Goal: Information Seeking & Learning: Learn about a topic

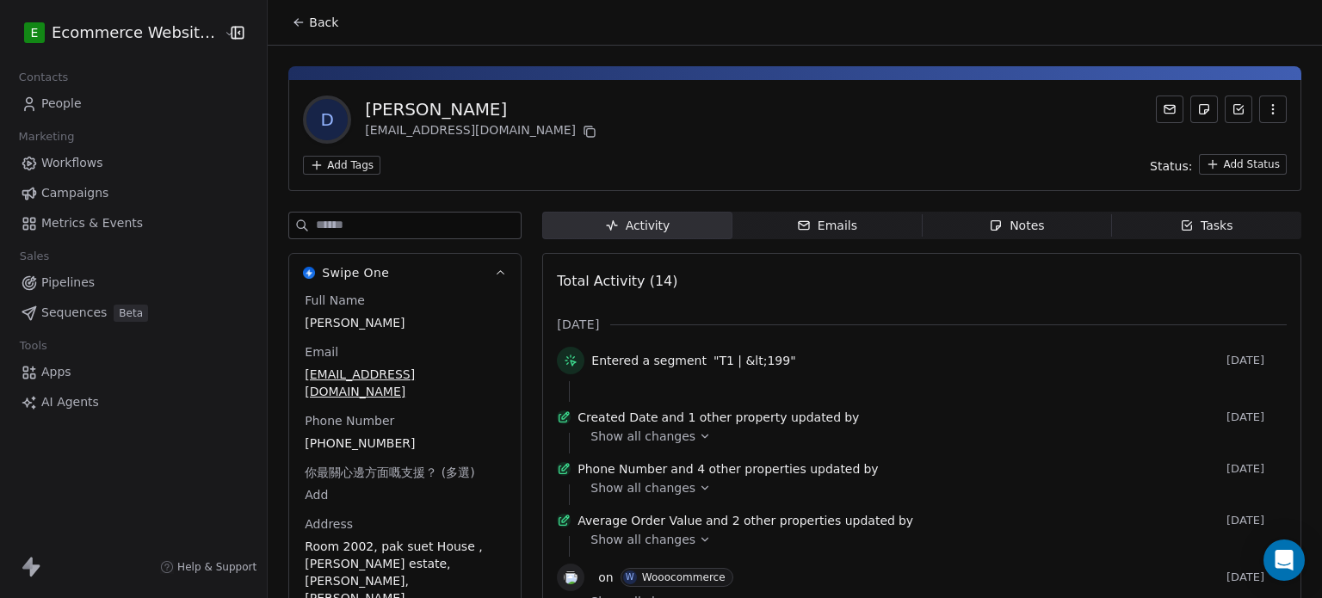
click at [295, 20] on icon at bounding box center [299, 22] width 14 height 14
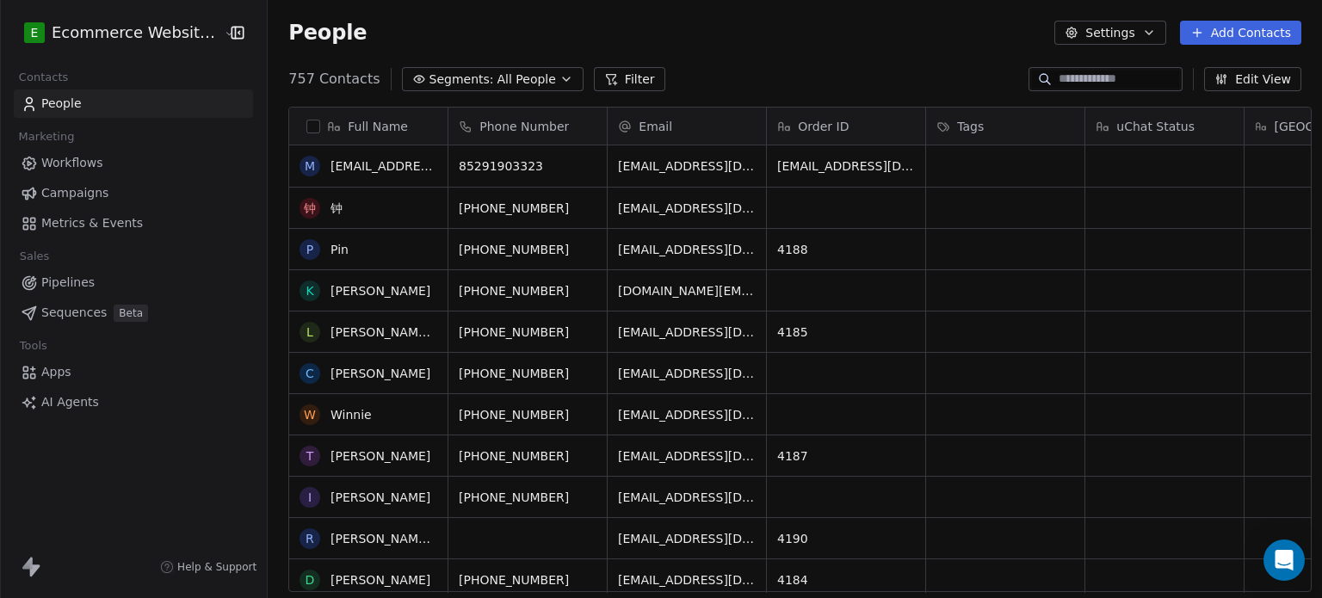
scroll to position [255, 0]
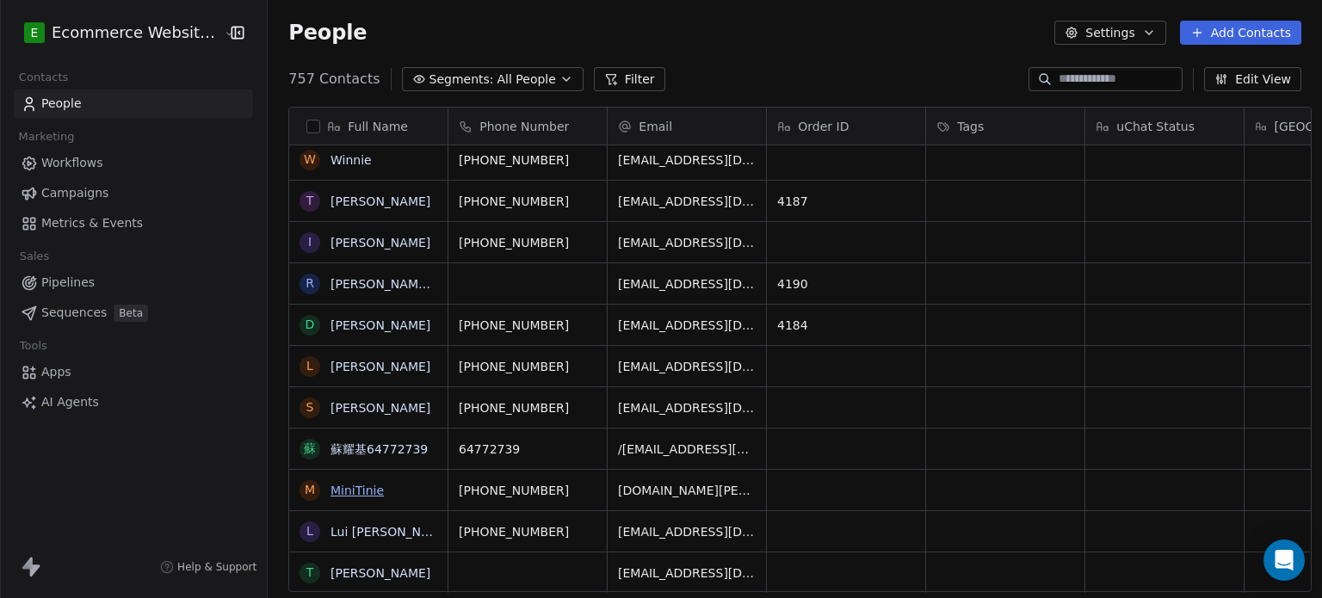
click at [354, 492] on link "MiniTinie" at bounding box center [356, 491] width 53 height 14
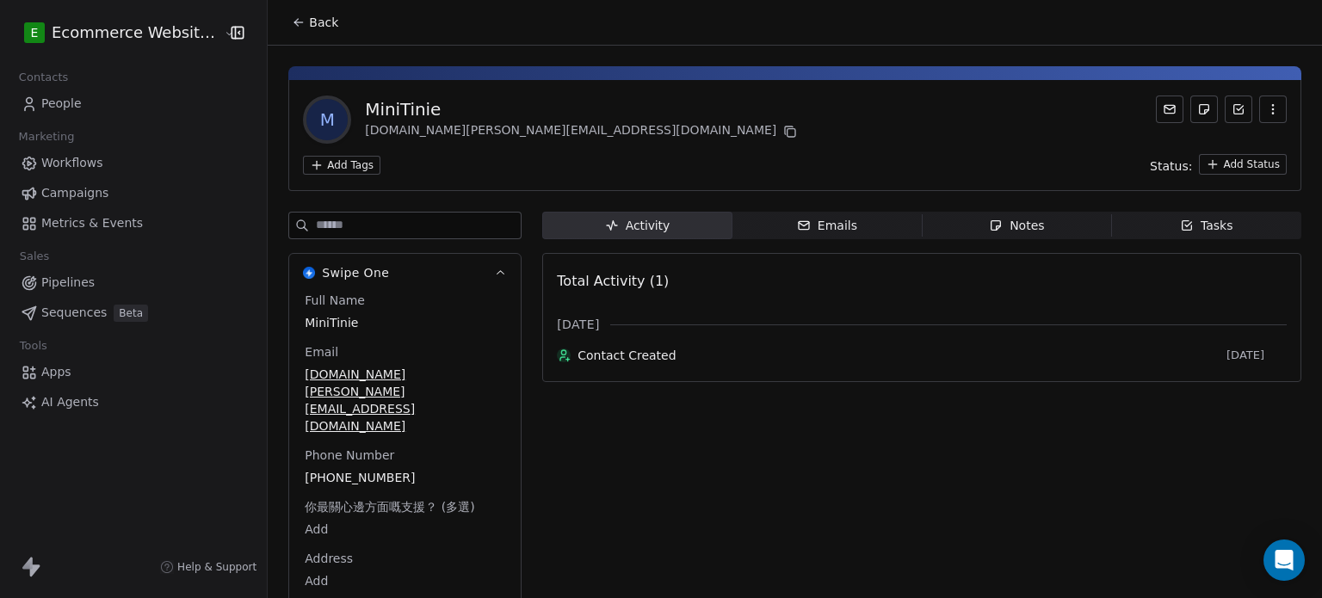
click at [295, 29] on button "Back" at bounding box center [314, 22] width 67 height 31
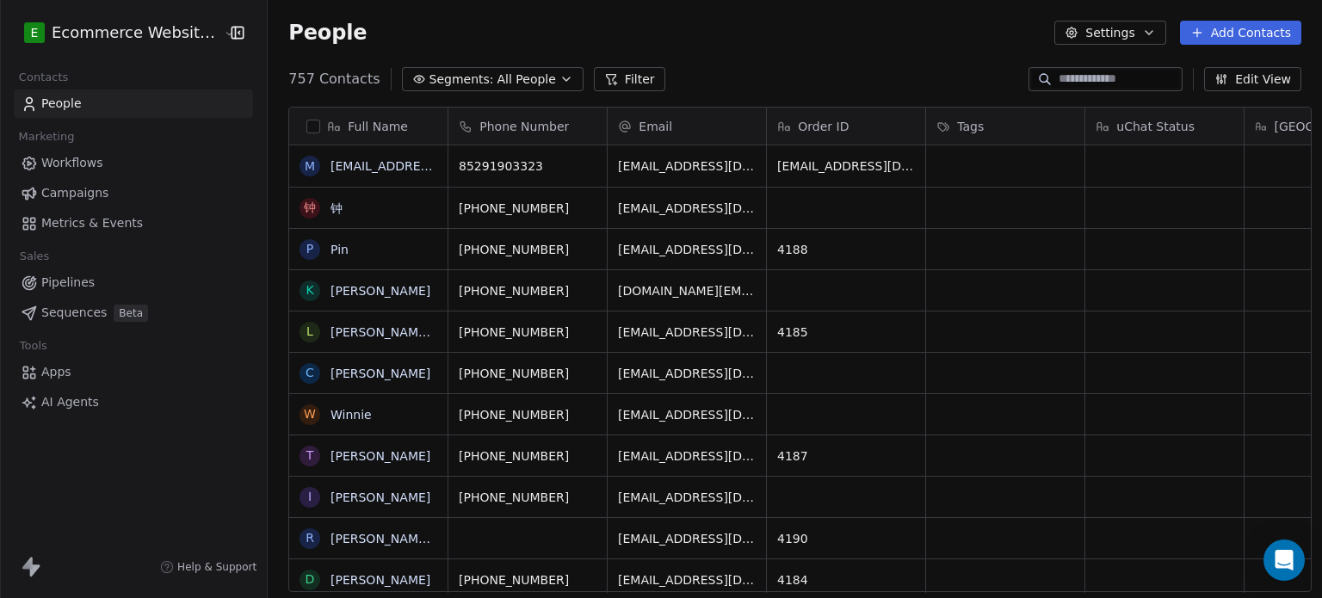
scroll to position [513, 1051]
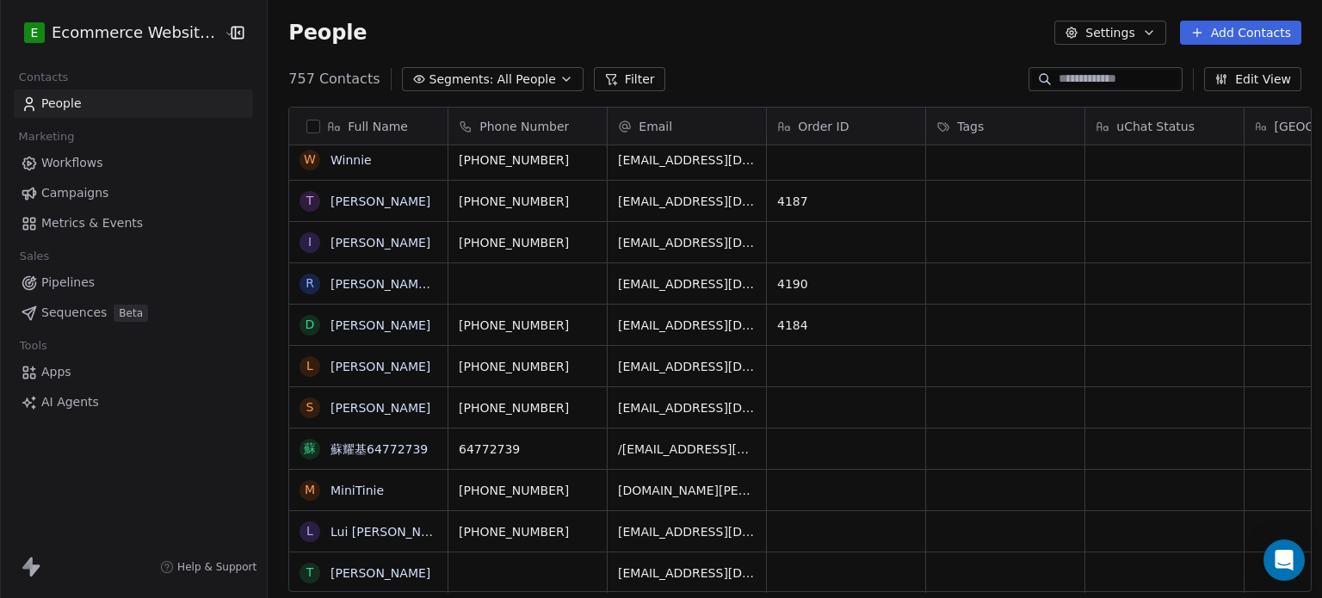
click at [1115, 80] on input at bounding box center [1118, 79] width 120 height 17
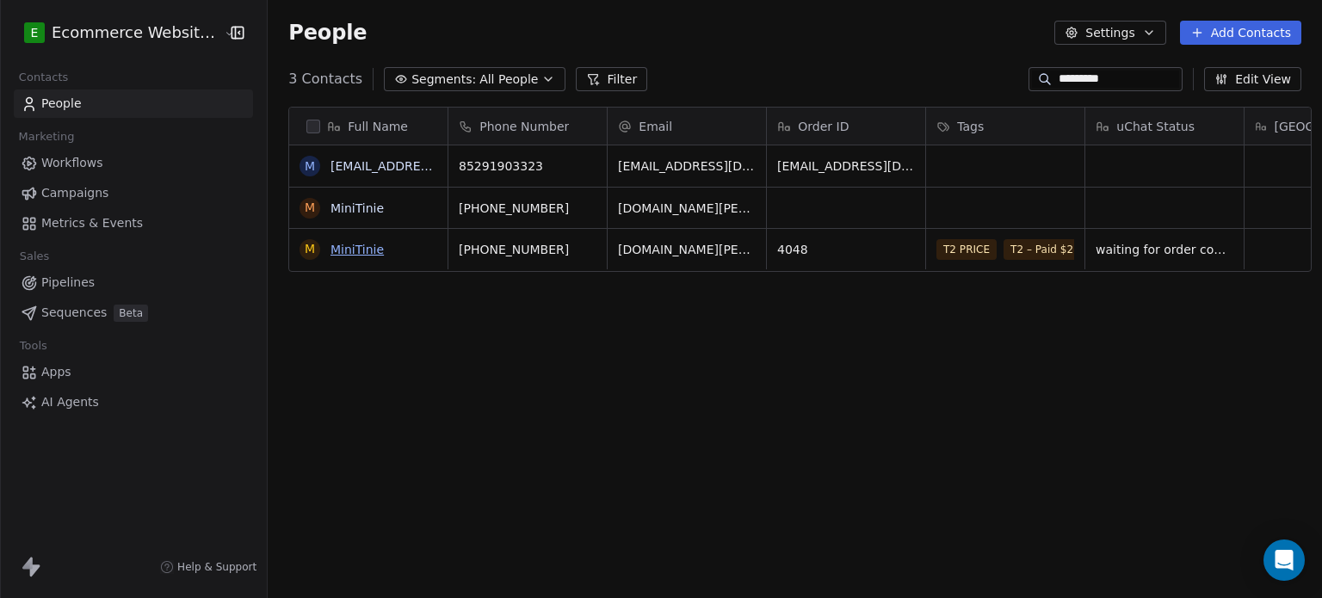
type input "*********"
click at [353, 250] on link "MiniTinie" at bounding box center [356, 250] width 53 height 14
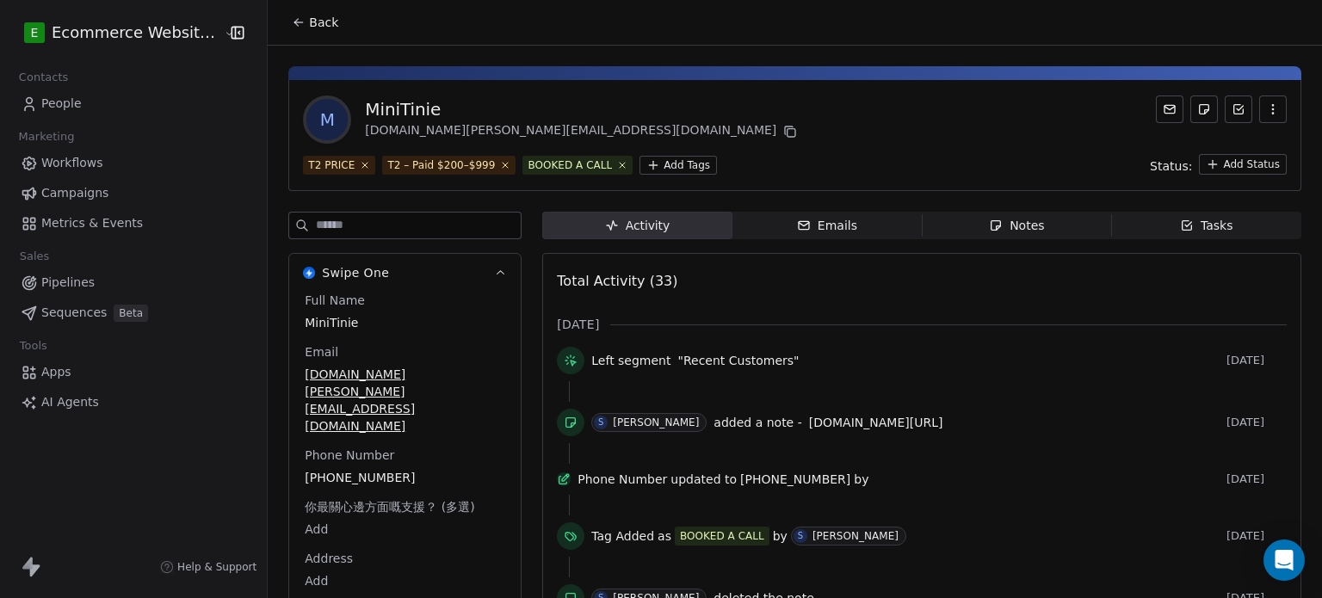
click at [1194, 219] on div "Tasks" at bounding box center [1206, 226] width 53 height 18
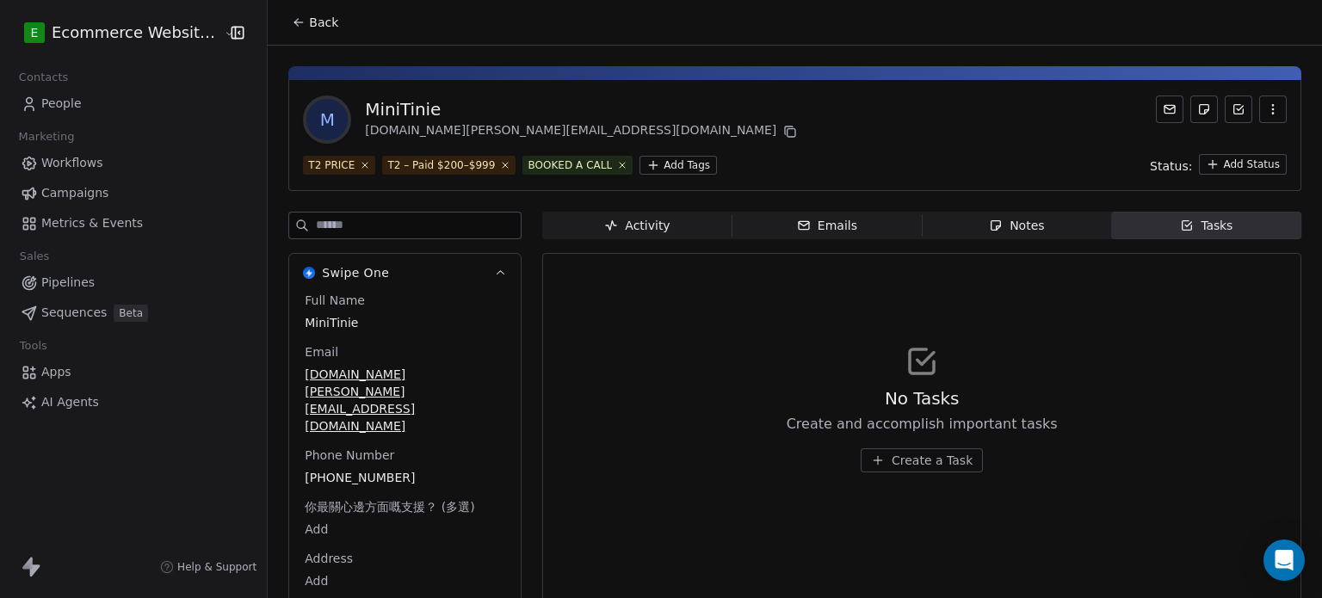
click at [891, 459] on span "Create a Task" at bounding box center [931, 460] width 81 height 17
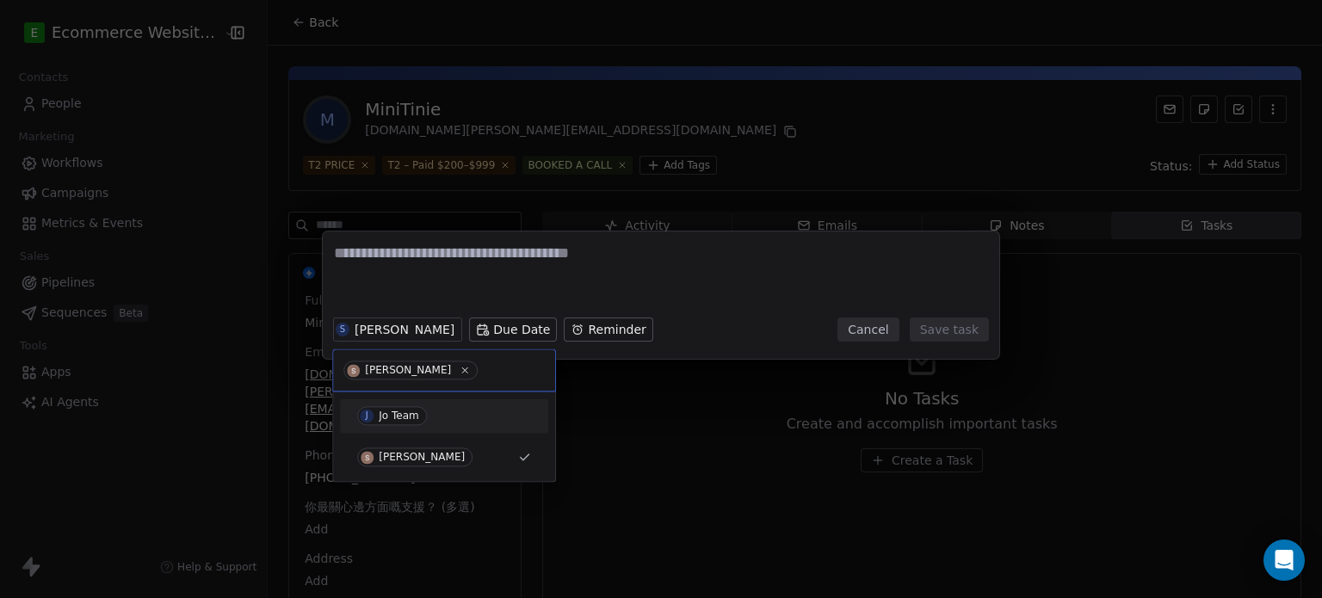
click at [440, 414] on div "J Jo Team" at bounding box center [444, 415] width 174 height 19
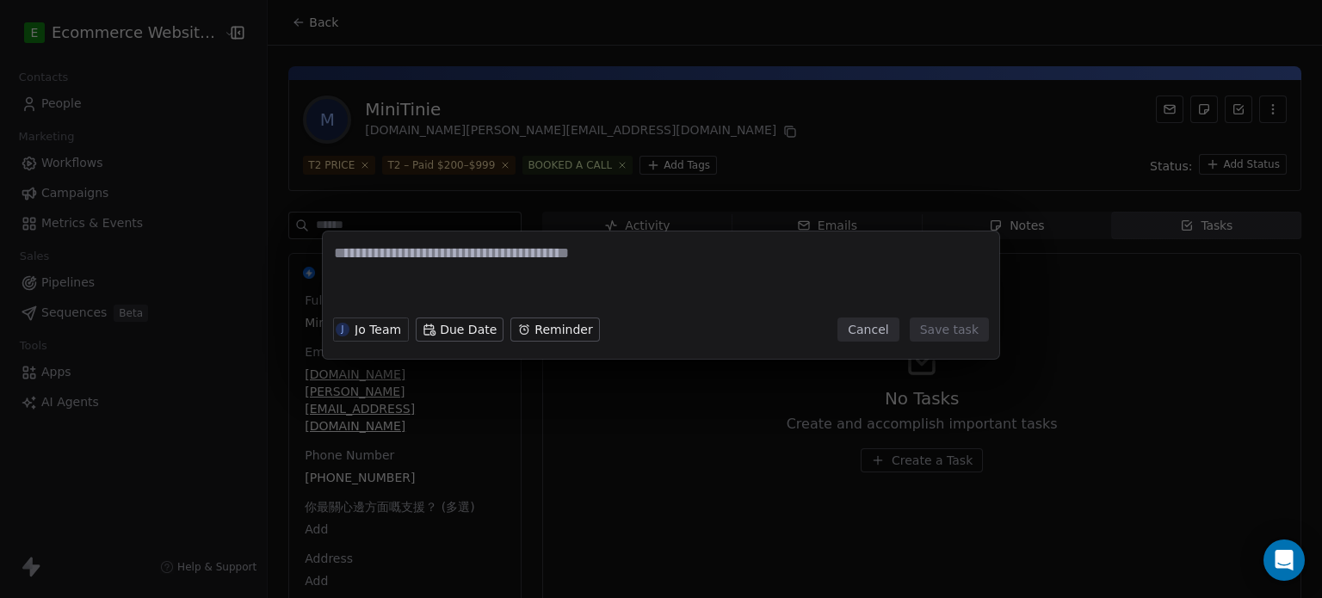
click at [394, 251] on textarea at bounding box center [661, 276] width 654 height 67
type textarea "**********"
click at [953, 329] on button "Save task" at bounding box center [949, 330] width 79 height 24
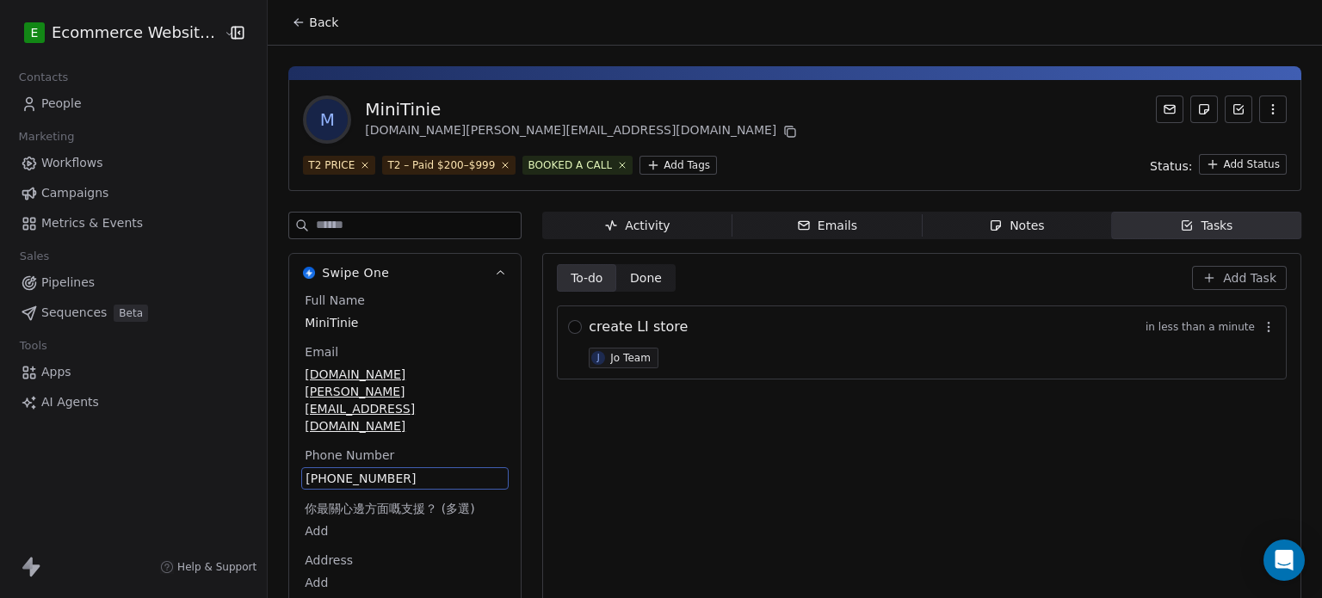
scroll to position [46, 0]
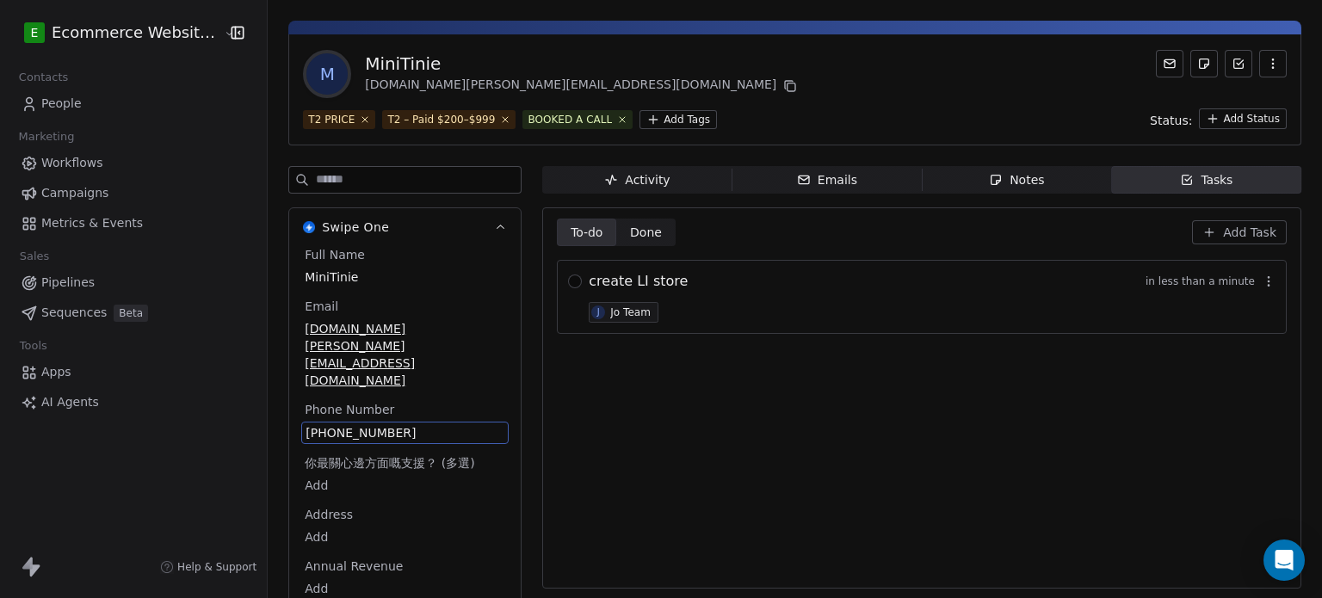
click at [396, 427] on div "Full Name MiniTinie Email emmanuel.tm_info@yahoo.com Phone Number +85291903323 …" at bounding box center [404, 439] width 207 height 387
click at [416, 424] on span "+85291903323" at bounding box center [404, 432] width 199 height 17
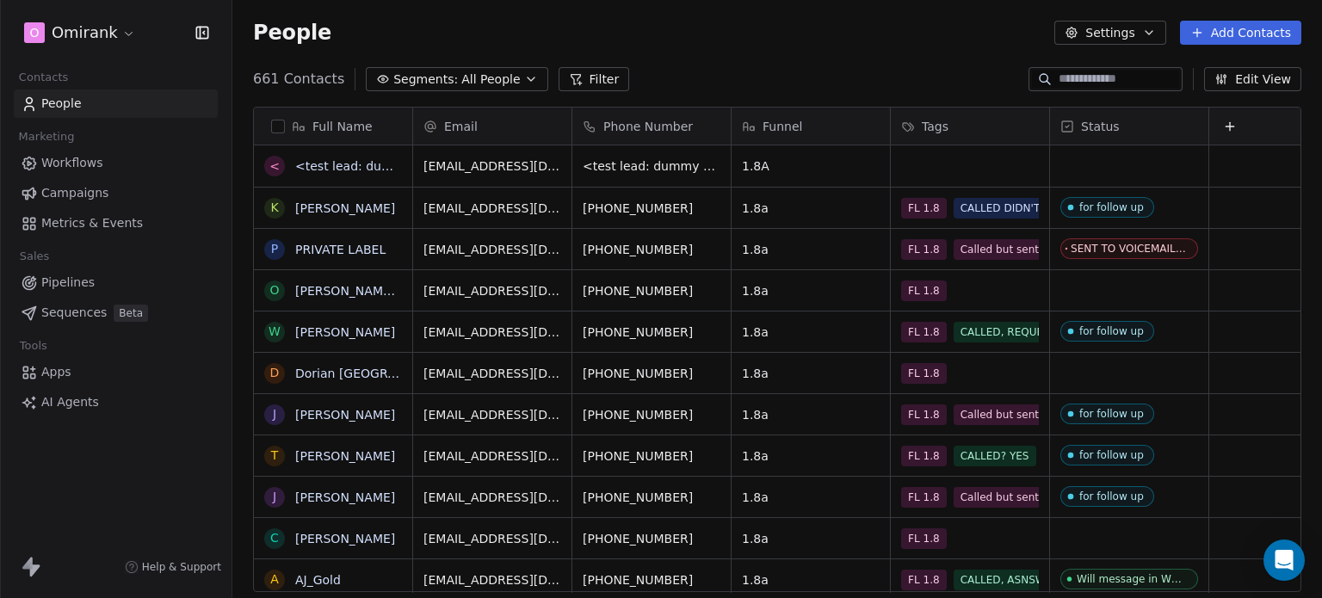
scroll to position [513, 1076]
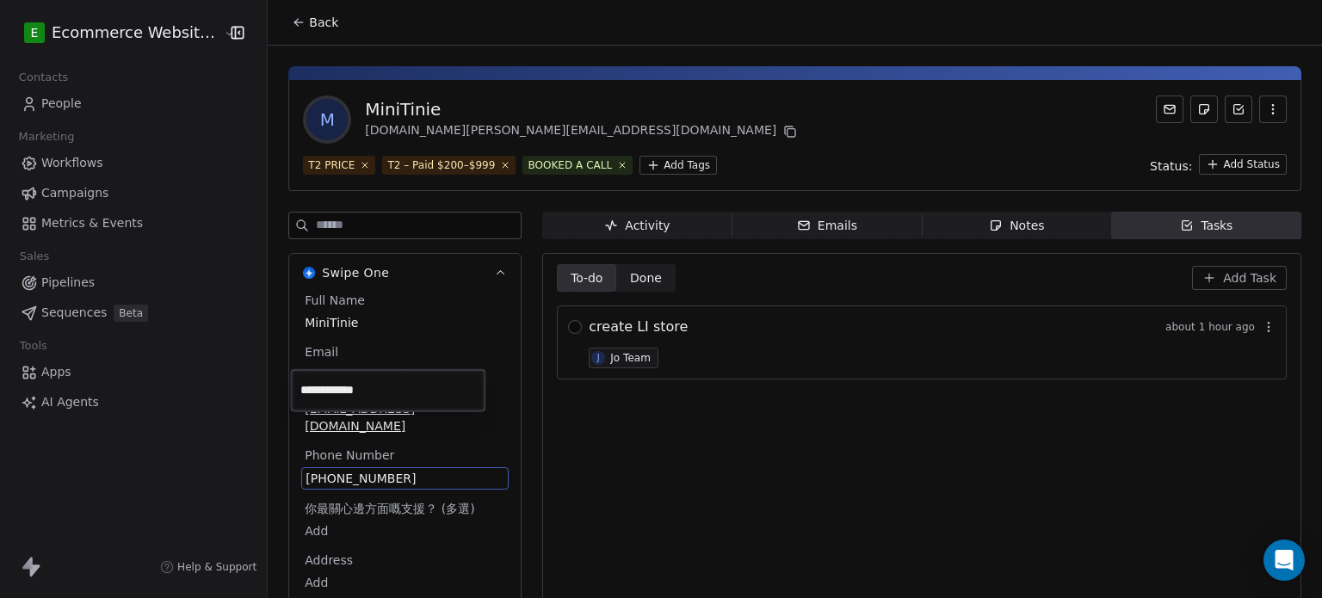
scroll to position [46, 0]
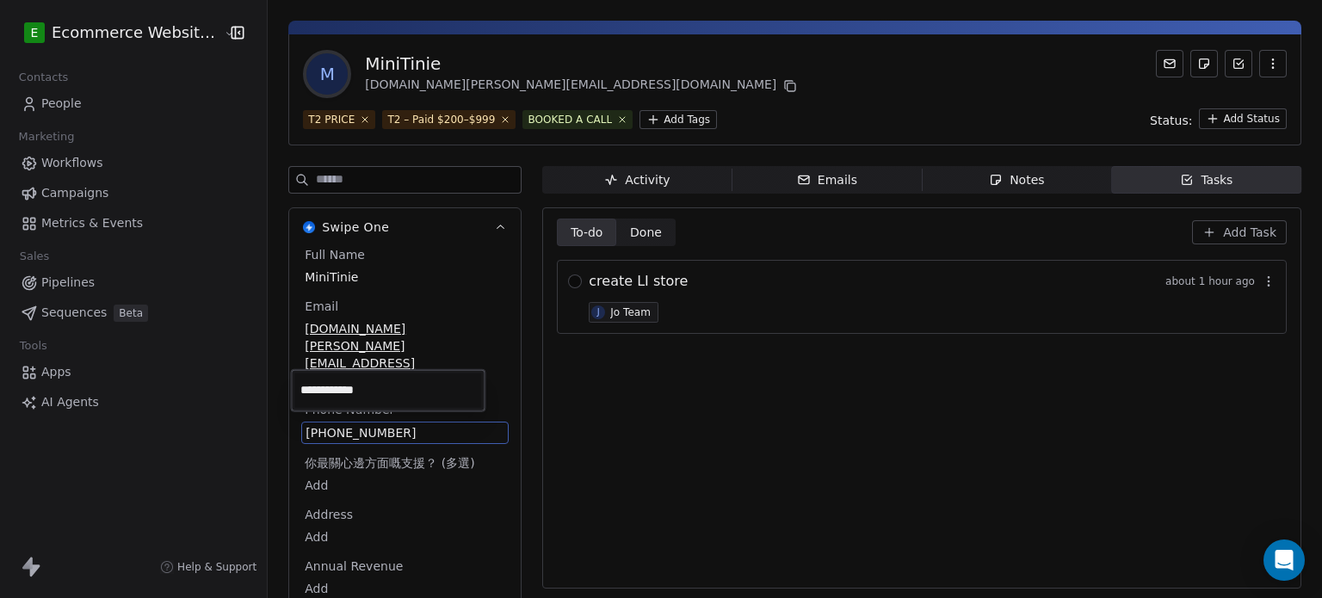
click at [409, 395] on input "**********" at bounding box center [387, 390] width 187 height 34
drag, startPoint x: 409, startPoint y: 395, endPoint x: 291, endPoint y: 378, distance: 119.1
click at [291, 378] on div "**********" at bounding box center [388, 390] width 194 height 41
click at [974, 177] on html "**********" at bounding box center [661, 299] width 1322 height 598
click at [995, 171] on div "Notes" at bounding box center [1016, 180] width 55 height 18
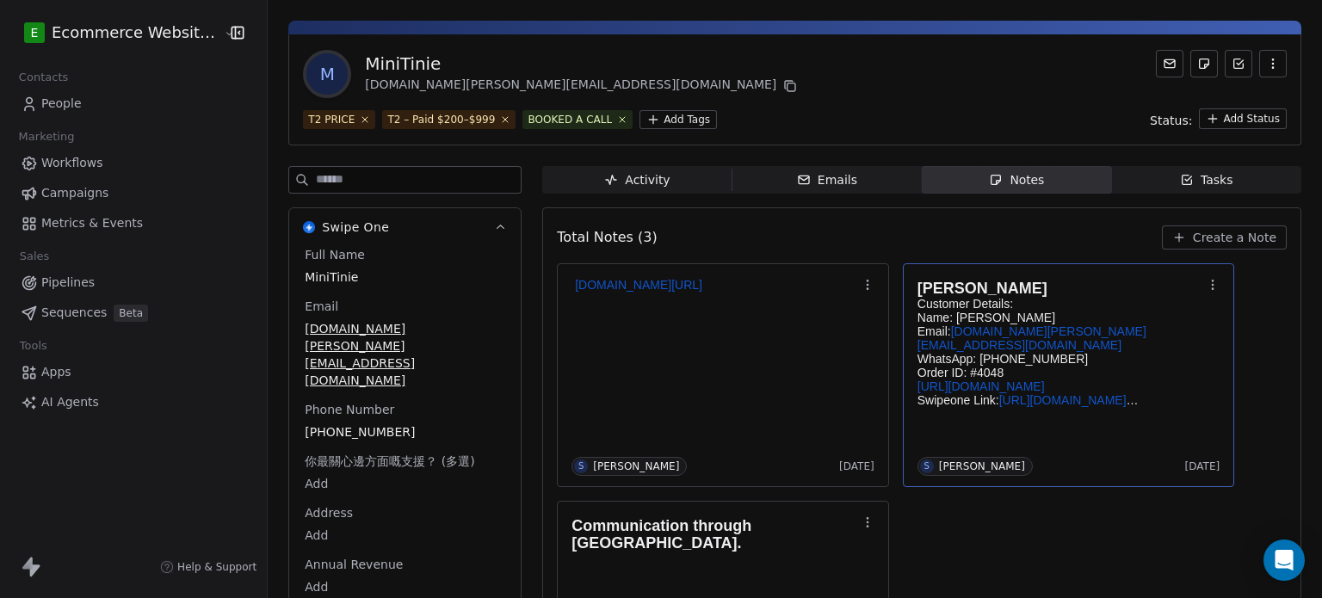
click at [1086, 426] on div "Carla Kam Customer Details:  Name: Carla Kam  Email: emmanuel.tm_info@yahoo.com…" at bounding box center [1068, 375] width 303 height 201
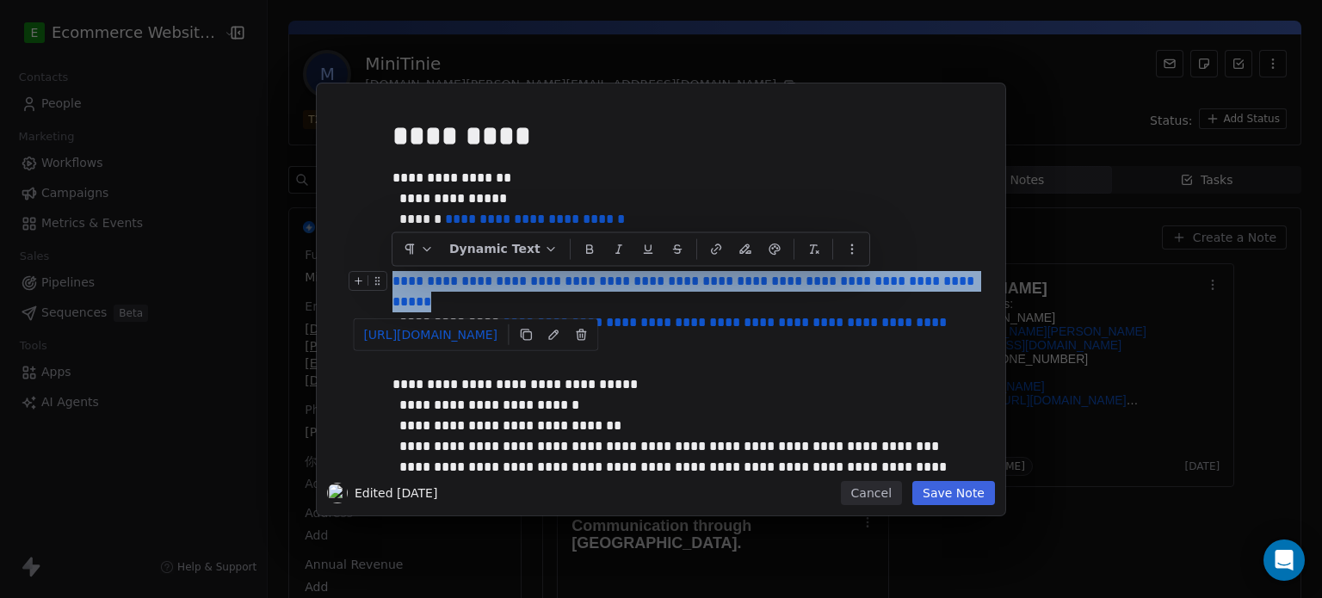
drag, startPoint x: 588, startPoint y: 305, endPoint x: 382, endPoint y: 273, distance: 208.1
click at [392, 273] on div "**********" at bounding box center [686, 291] width 589 height 41
copy link "**********"
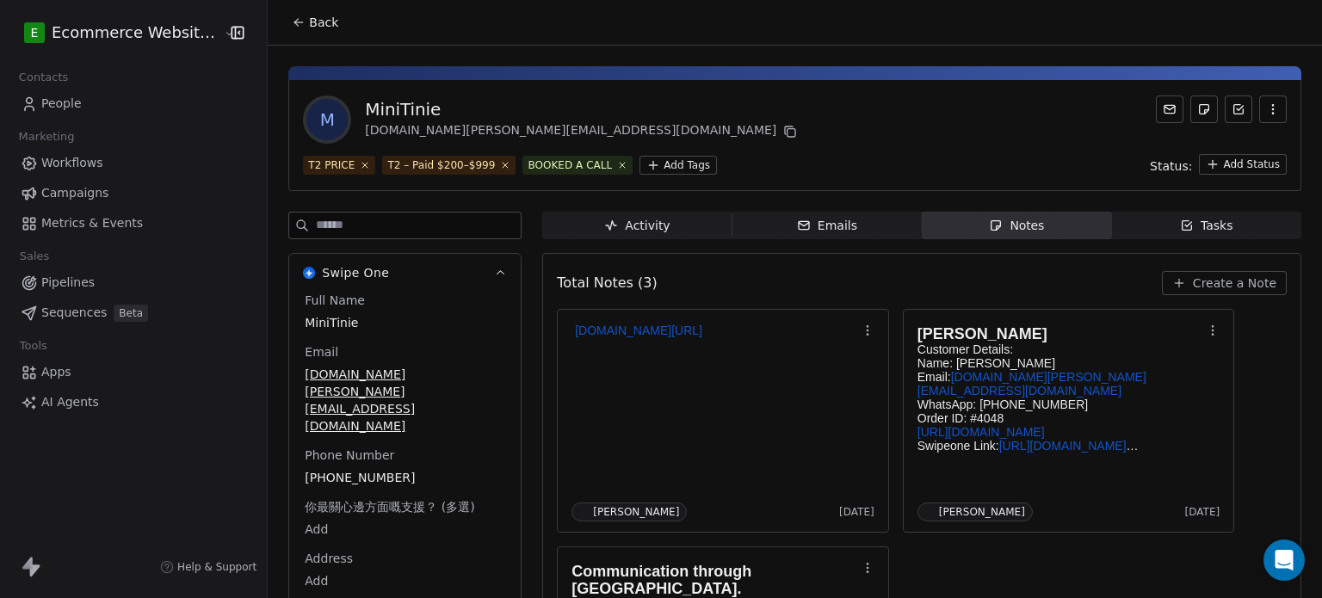
click at [1212, 278] on span "Create a Note" at bounding box center [1234, 283] width 83 height 17
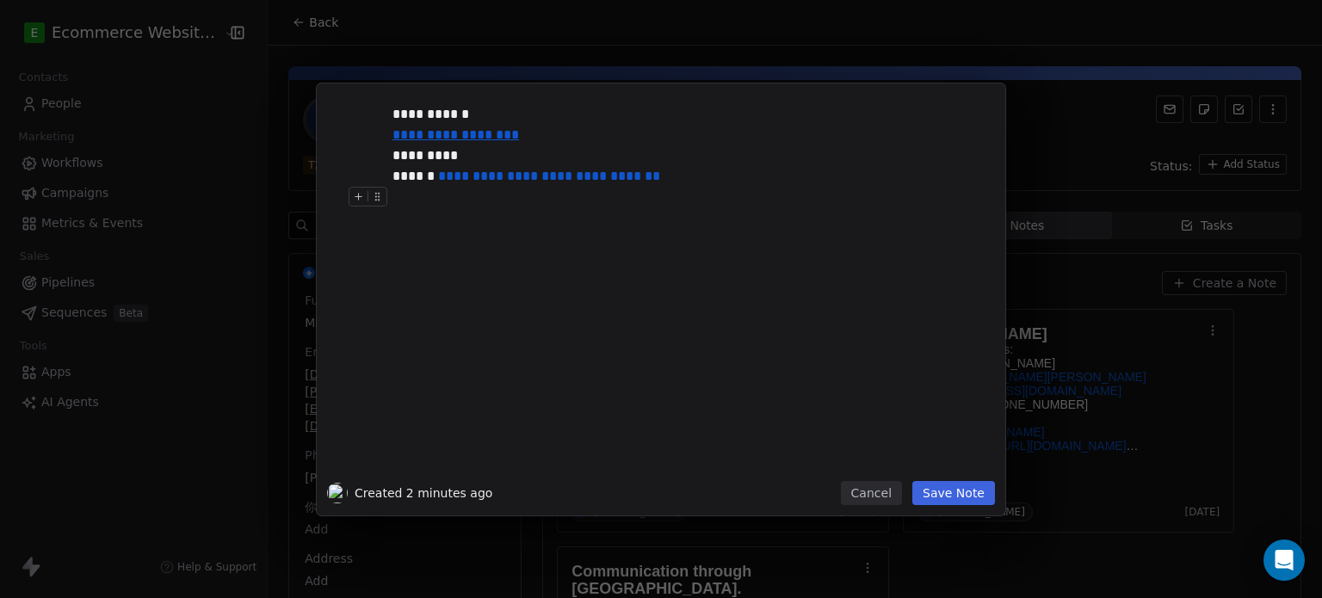
click at [973, 495] on button "Save Note" at bounding box center [953, 493] width 83 height 24
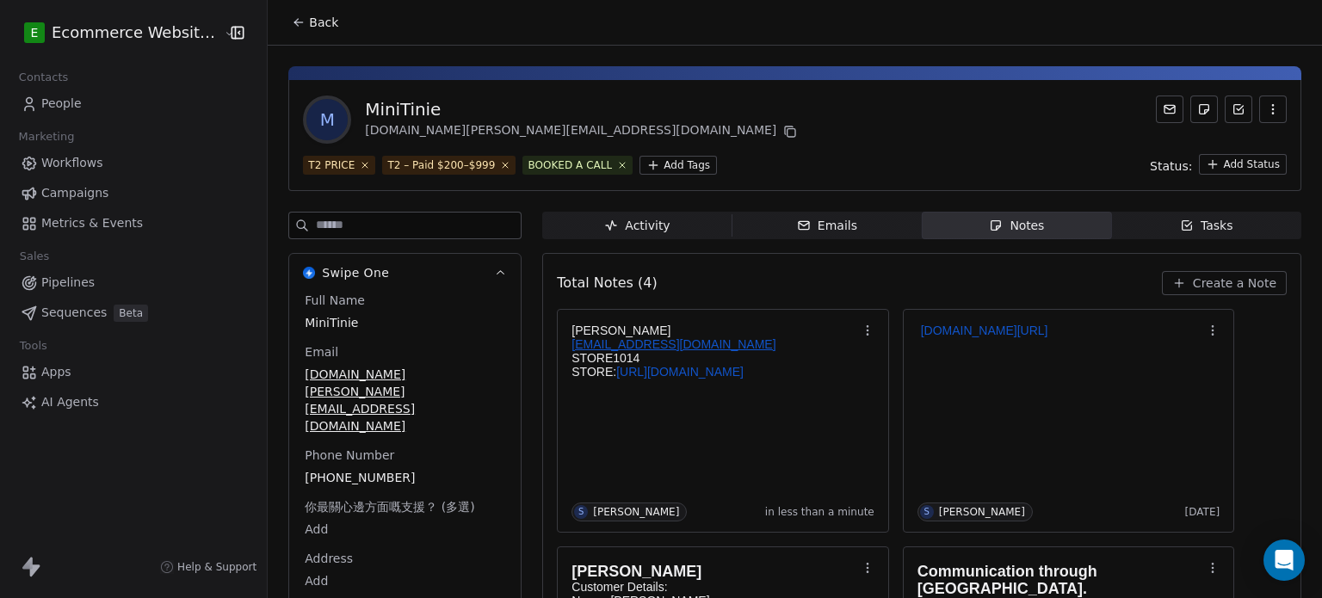
click at [303, 12] on button "Back" at bounding box center [314, 22] width 67 height 31
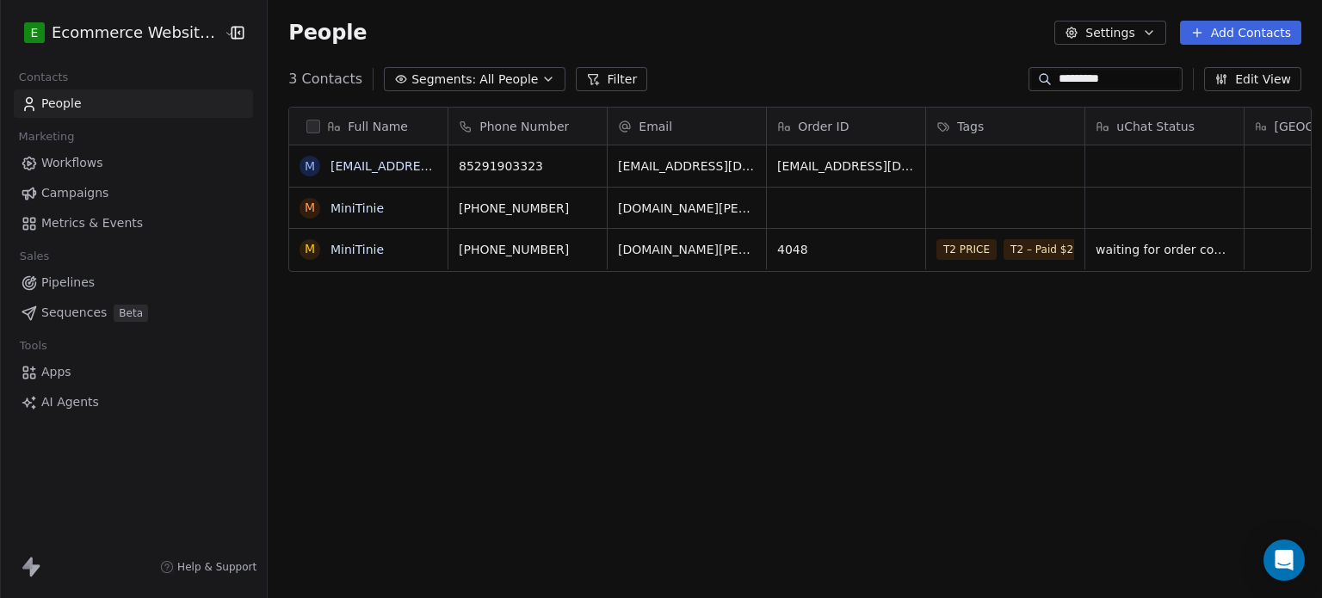
scroll to position [513, 1051]
drag, startPoint x: 1103, startPoint y: 84, endPoint x: 1024, endPoint y: 69, distance: 80.7
click at [1028, 69] on div "*********" at bounding box center [1105, 79] width 154 height 24
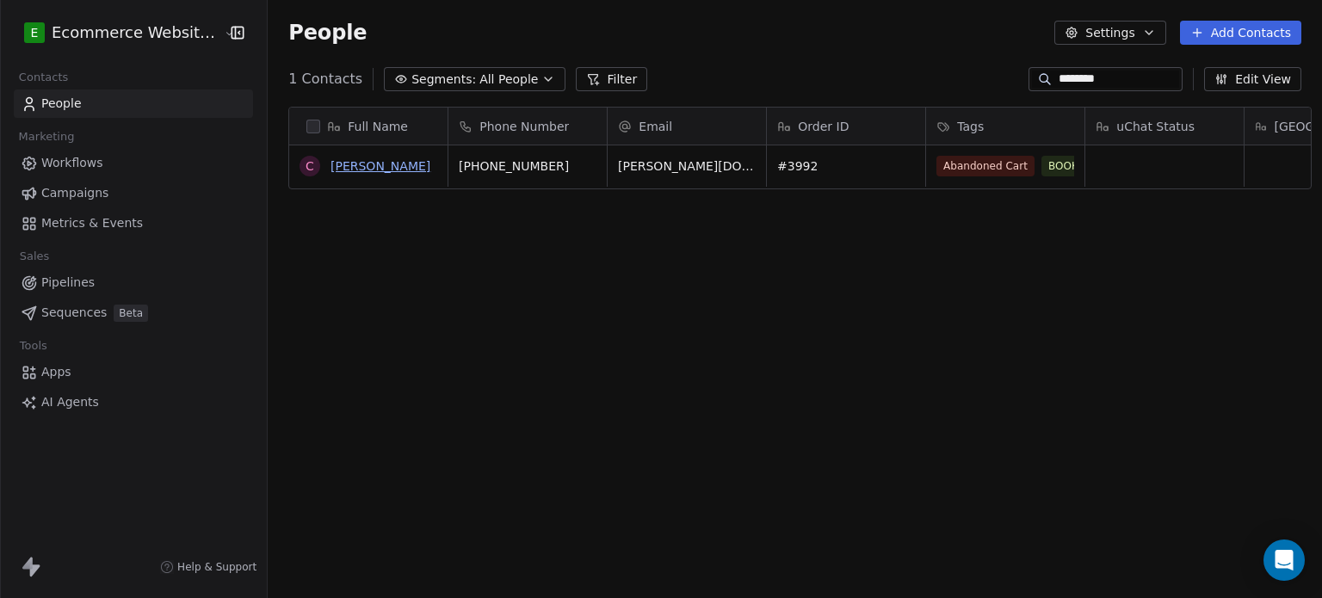
type input "********"
click at [345, 170] on link "Clarence" at bounding box center [380, 166] width 100 height 14
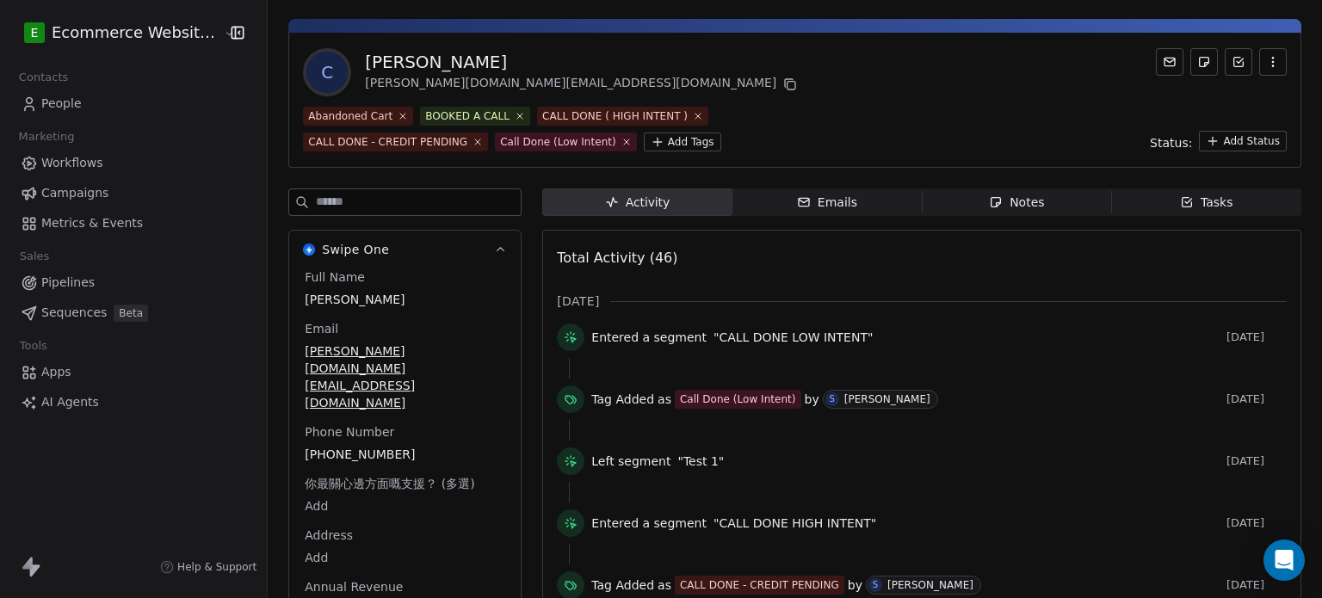
scroll to position [100, 0]
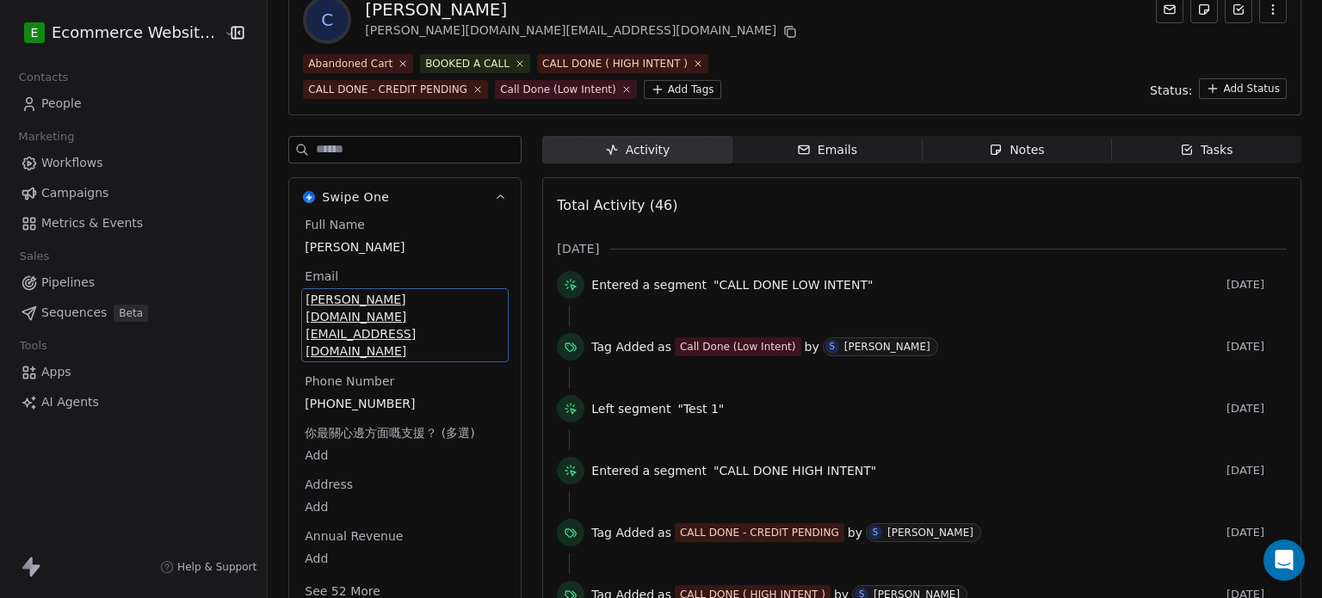
drag, startPoint x: 463, startPoint y: 350, endPoint x: 461, endPoint y: 299, distance: 51.7
click at [461, 299] on span "clarence.eu.biz@gmail.com" at bounding box center [404, 325] width 199 height 69
click at [995, 142] on div "Notes" at bounding box center [1016, 150] width 55 height 18
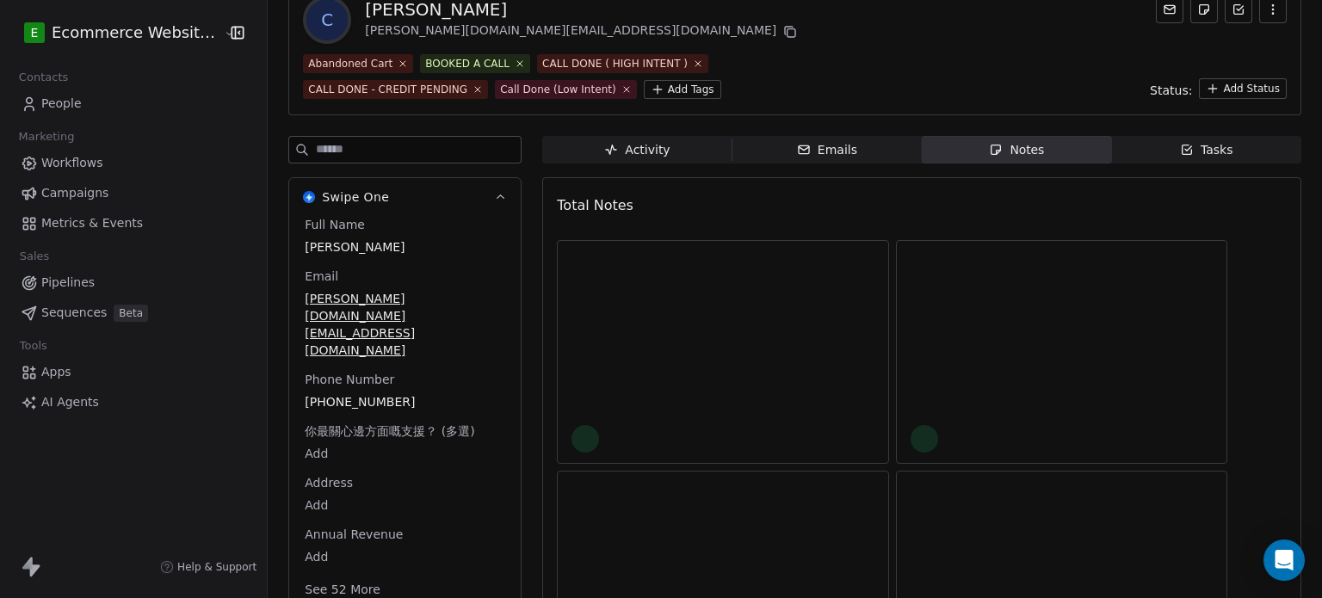
scroll to position [70, 0]
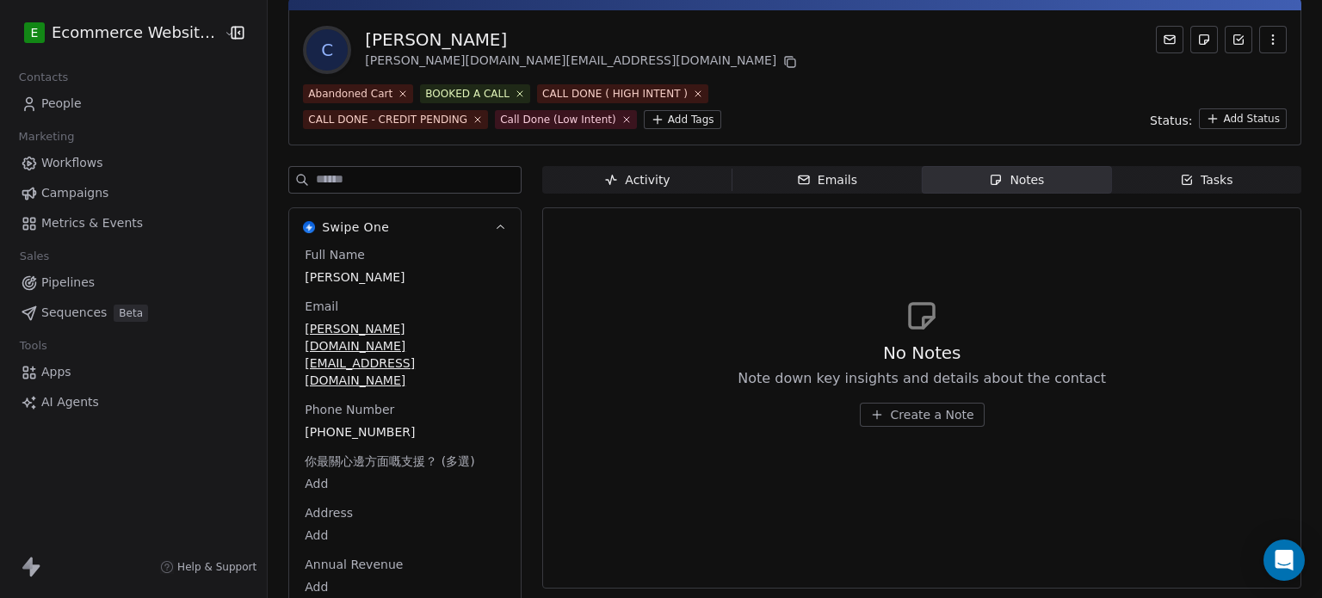
click at [1132, 176] on span "Tasks Tasks" at bounding box center [1206, 180] width 189 height 28
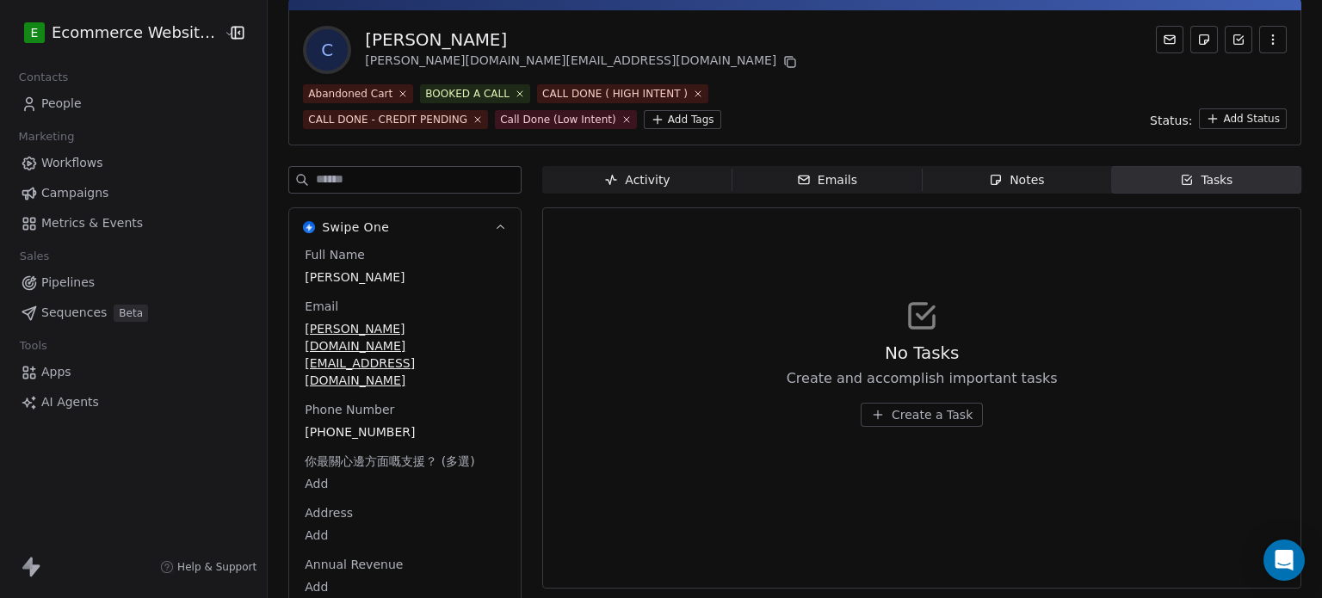
click at [799, 173] on icon "button" at bounding box center [804, 180] width 14 height 14
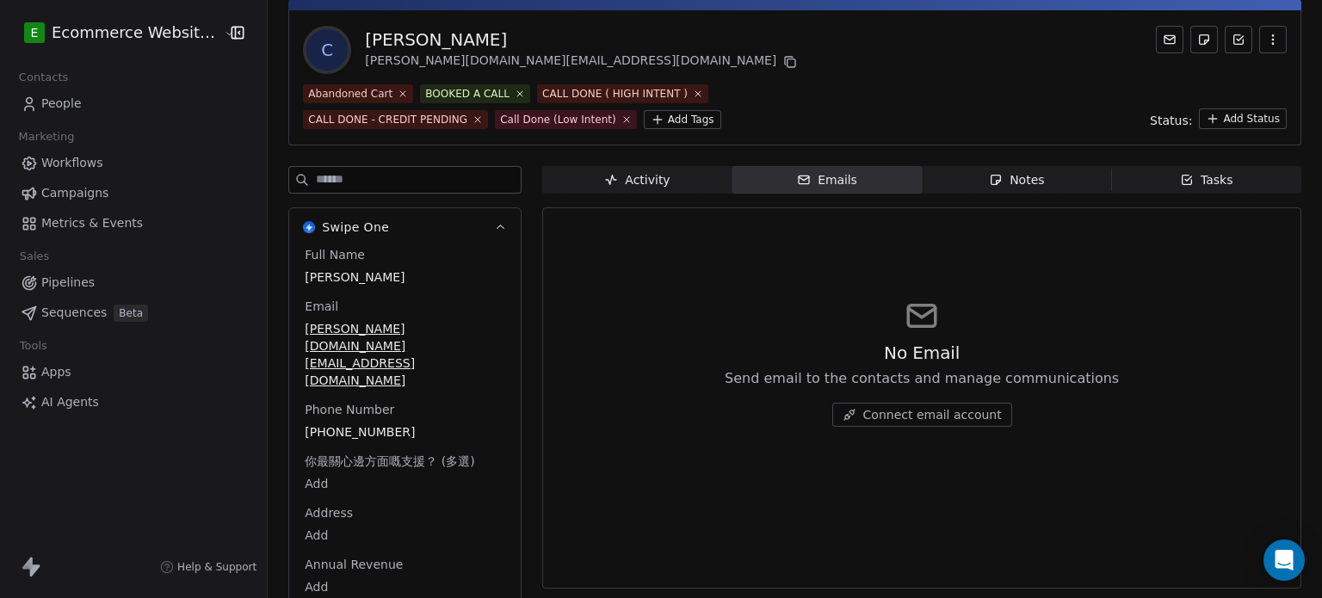
click at [657, 171] on div "Activity" at bounding box center [636, 180] width 65 height 18
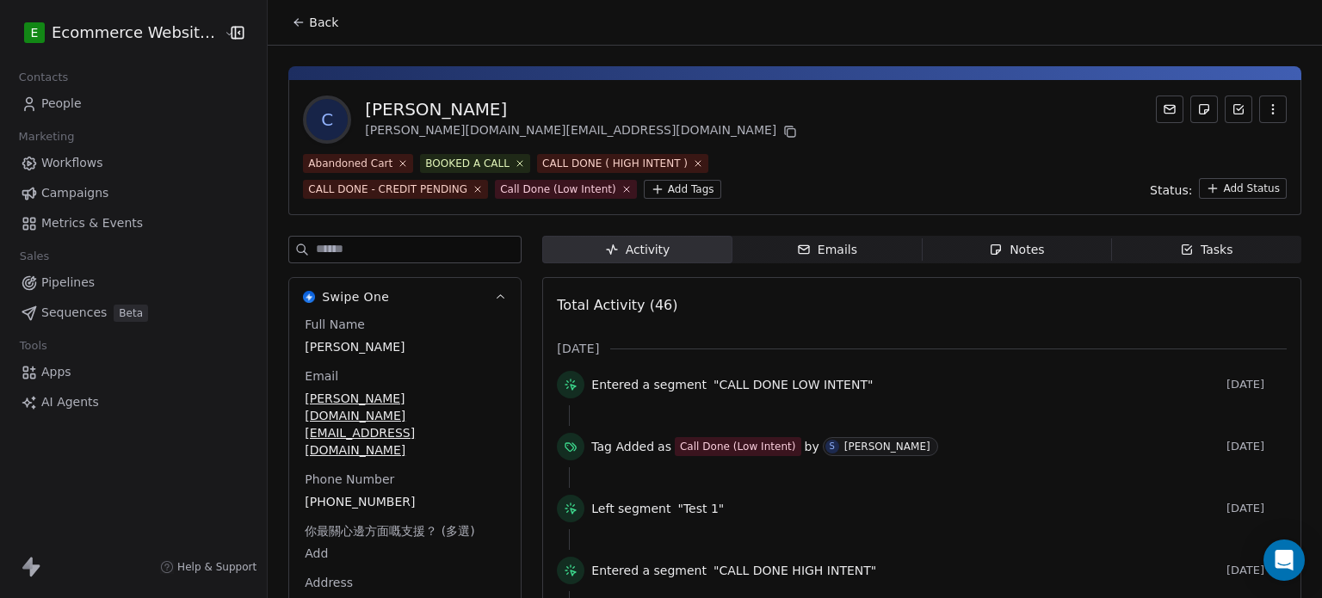
click at [309, 22] on span "Back" at bounding box center [323, 22] width 29 height 17
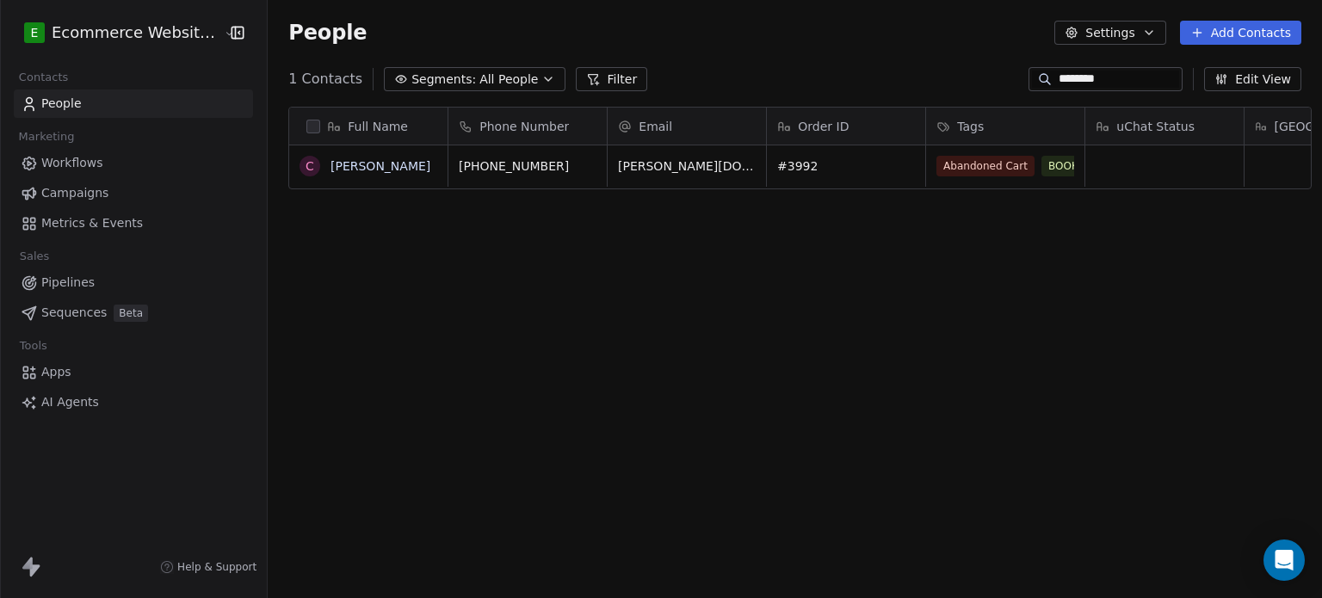
scroll to position [513, 1051]
drag, startPoint x: 1096, startPoint y: 80, endPoint x: 998, endPoint y: 67, distance: 98.9
click at [998, 67] on div "1 Contacts Segments: All People Filter ******** Edit View" at bounding box center [795, 79] width 1054 height 28
type input "***"
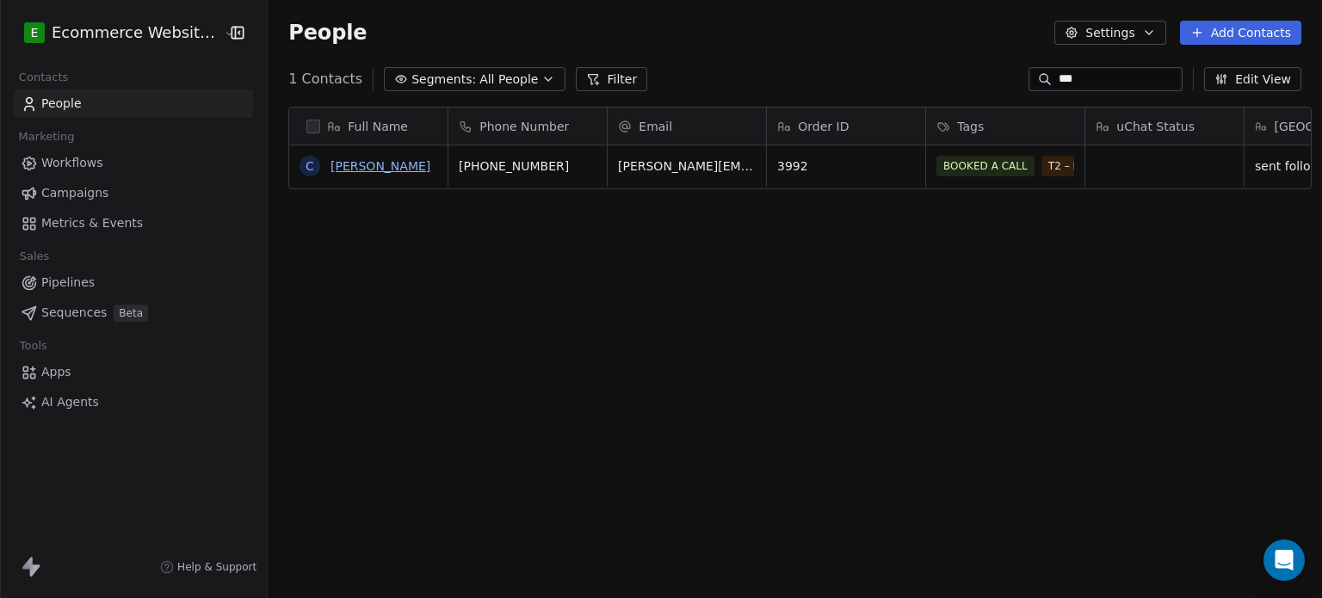
click at [332, 167] on link "C.Y. Chan" at bounding box center [380, 166] width 100 height 14
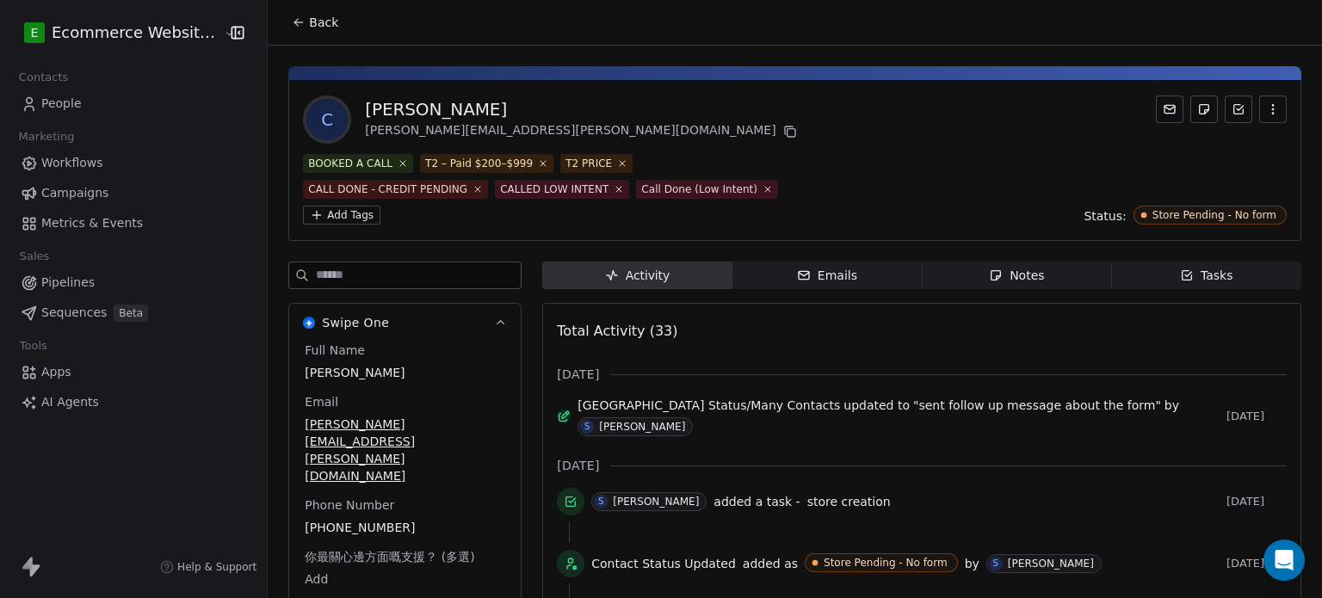
click at [971, 262] on span "Notes Notes" at bounding box center [1016, 276] width 189 height 28
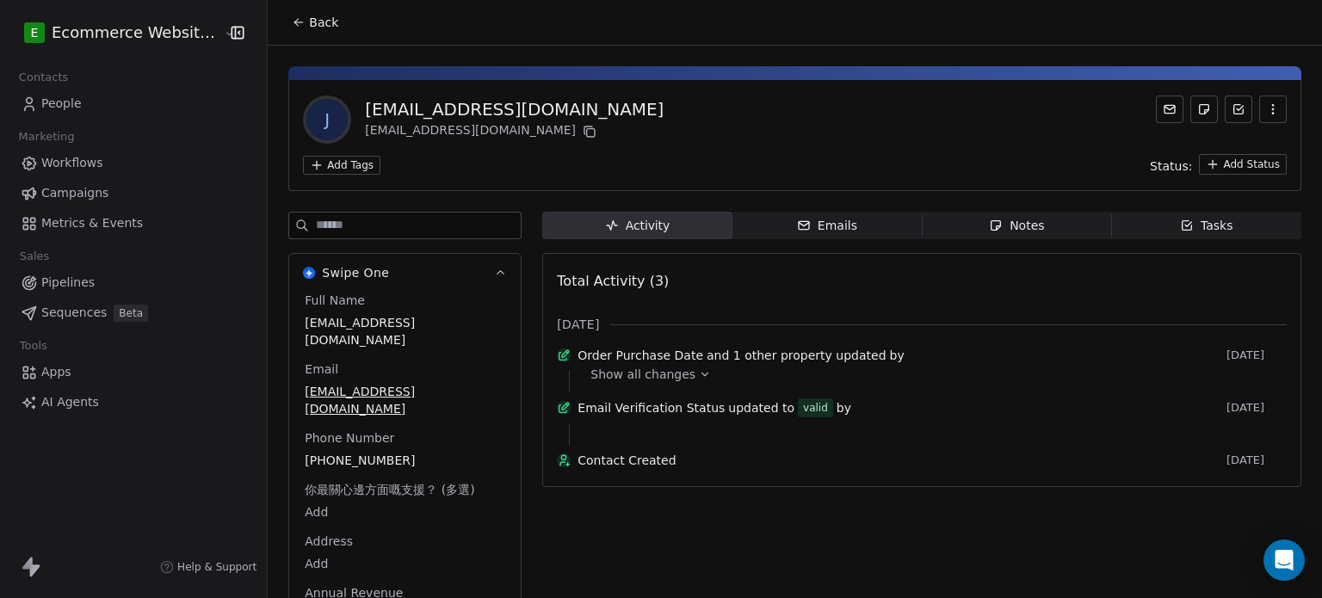
click at [291, 14] on button "Back" at bounding box center [314, 22] width 67 height 31
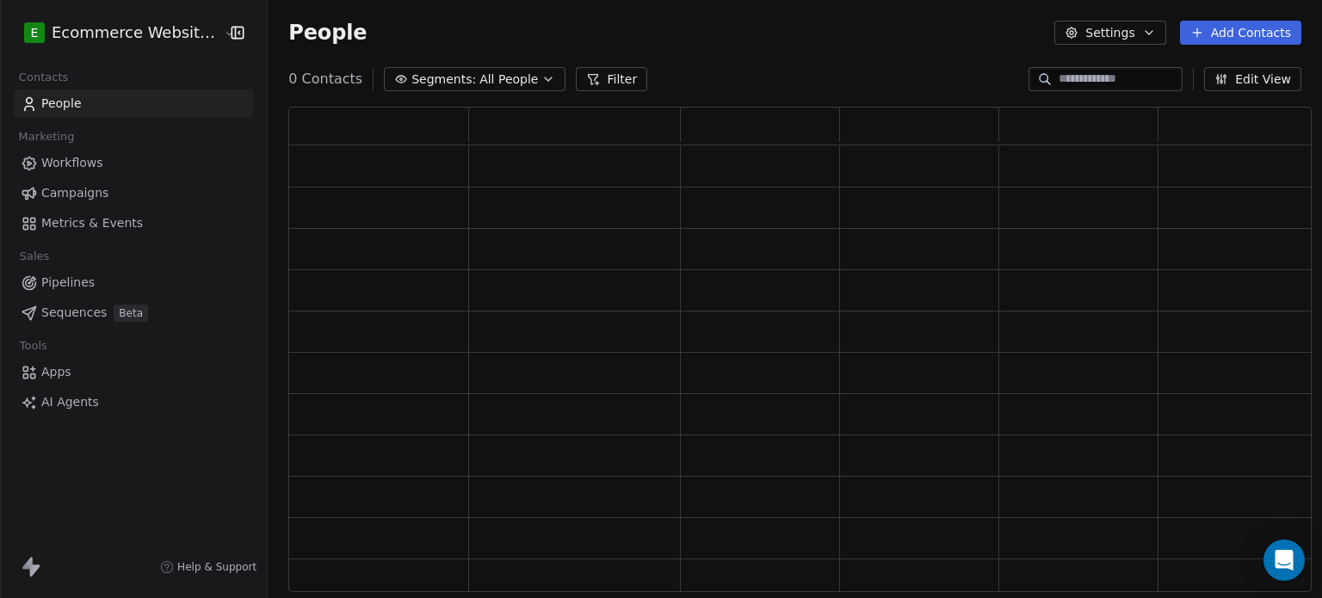
scroll to position [472, 1009]
click at [1068, 86] on input at bounding box center [1118, 79] width 120 height 17
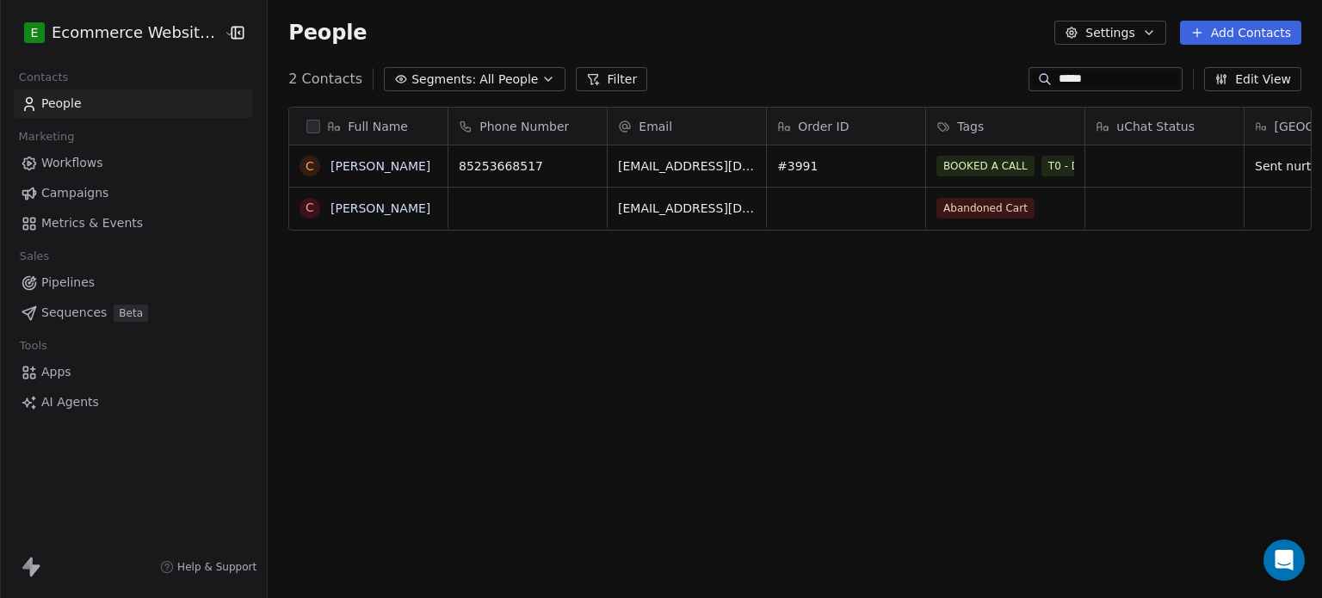
scroll to position [513, 1051]
type input "*****"
click at [342, 169] on link "Celia" at bounding box center [380, 166] width 100 height 14
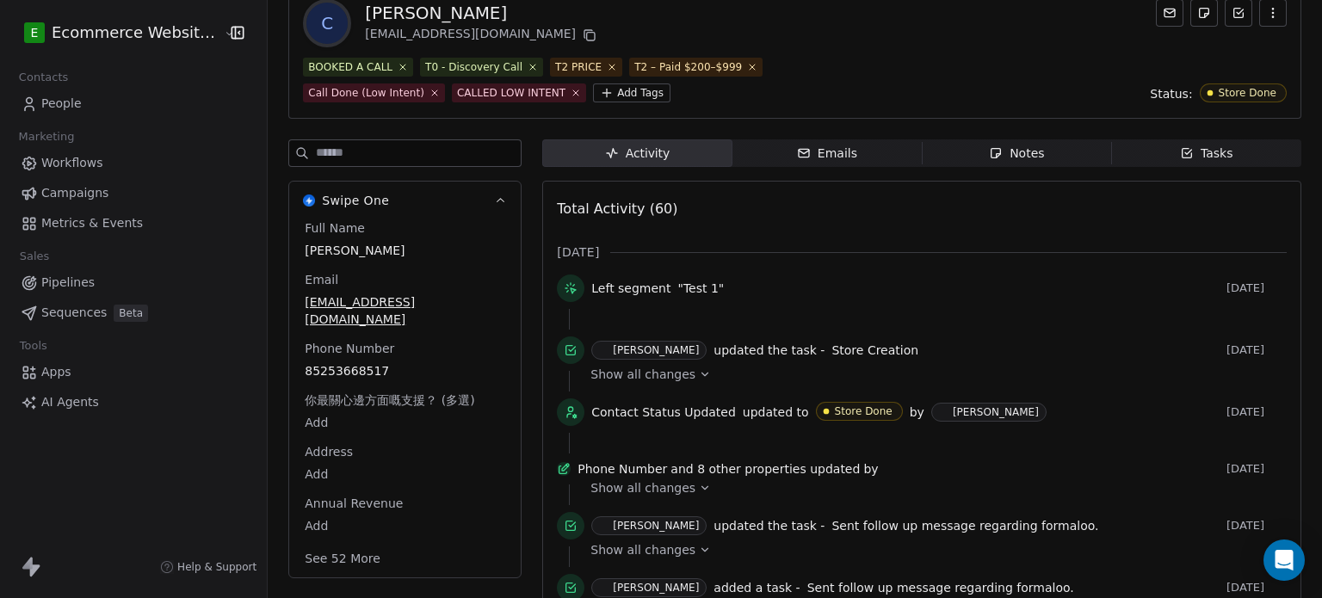
scroll to position [98, 0]
click at [954, 156] on span "Notes Notes" at bounding box center [1016, 152] width 189 height 28
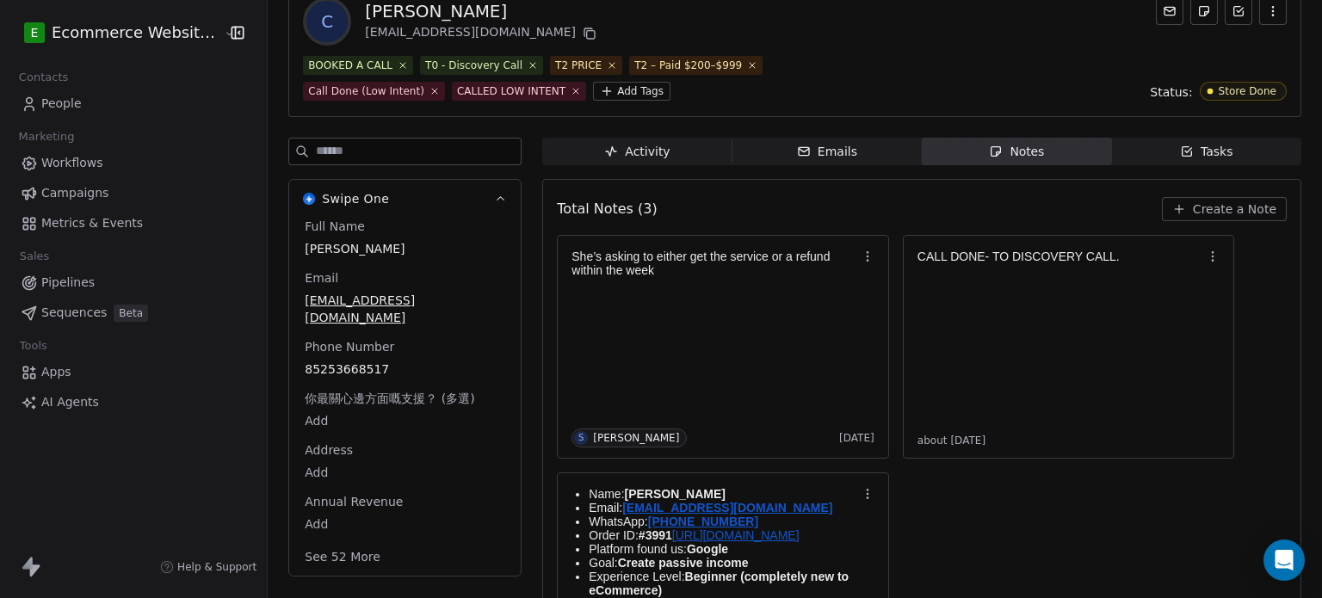
click at [887, 149] on span "Emails Emails" at bounding box center [826, 152] width 189 height 28
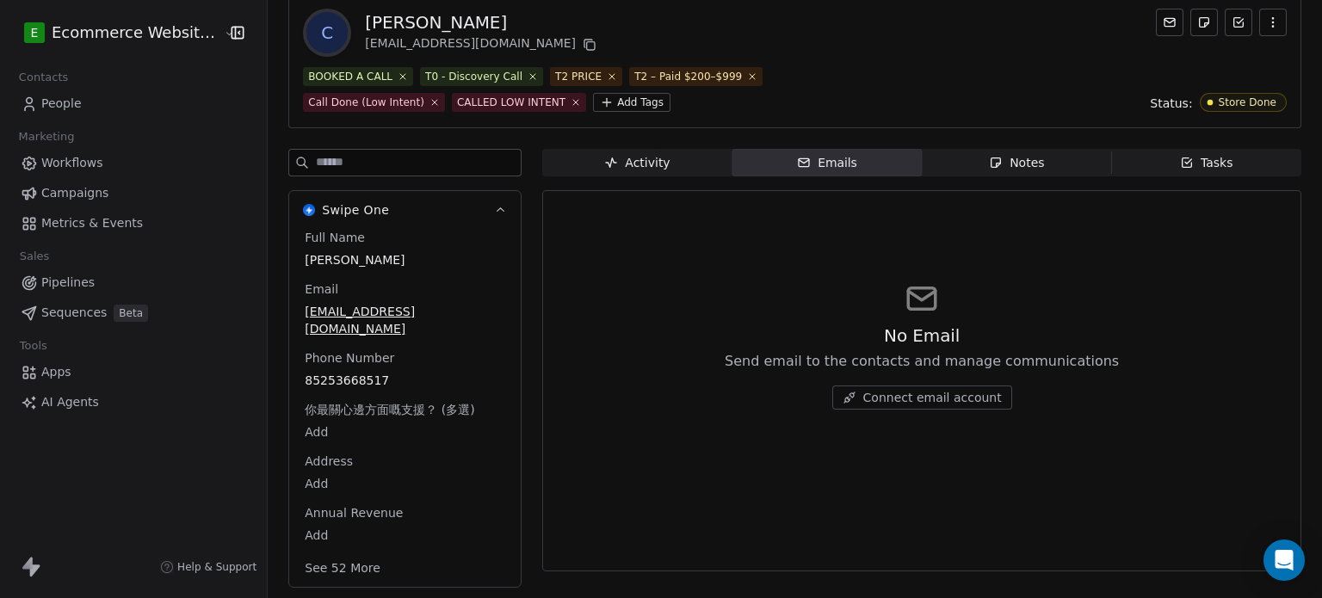
scroll to position [70, 0]
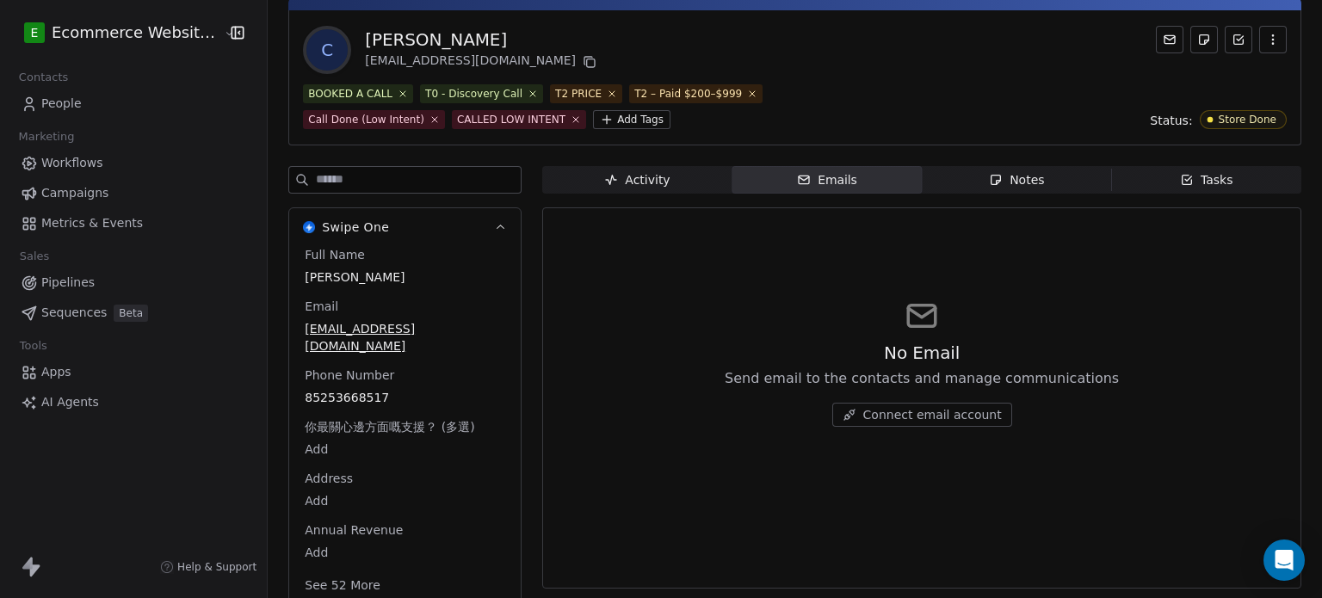
click at [1170, 188] on span "Tasks Tasks" at bounding box center [1206, 180] width 189 height 28
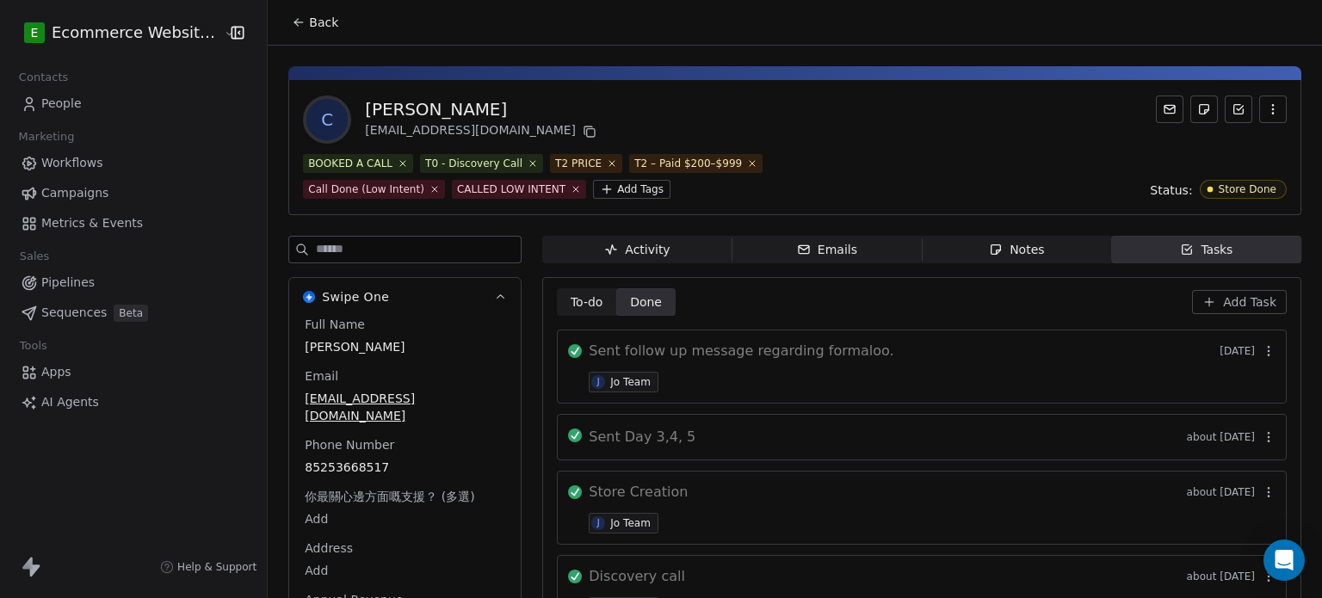
click at [292, 15] on icon at bounding box center [299, 22] width 14 height 14
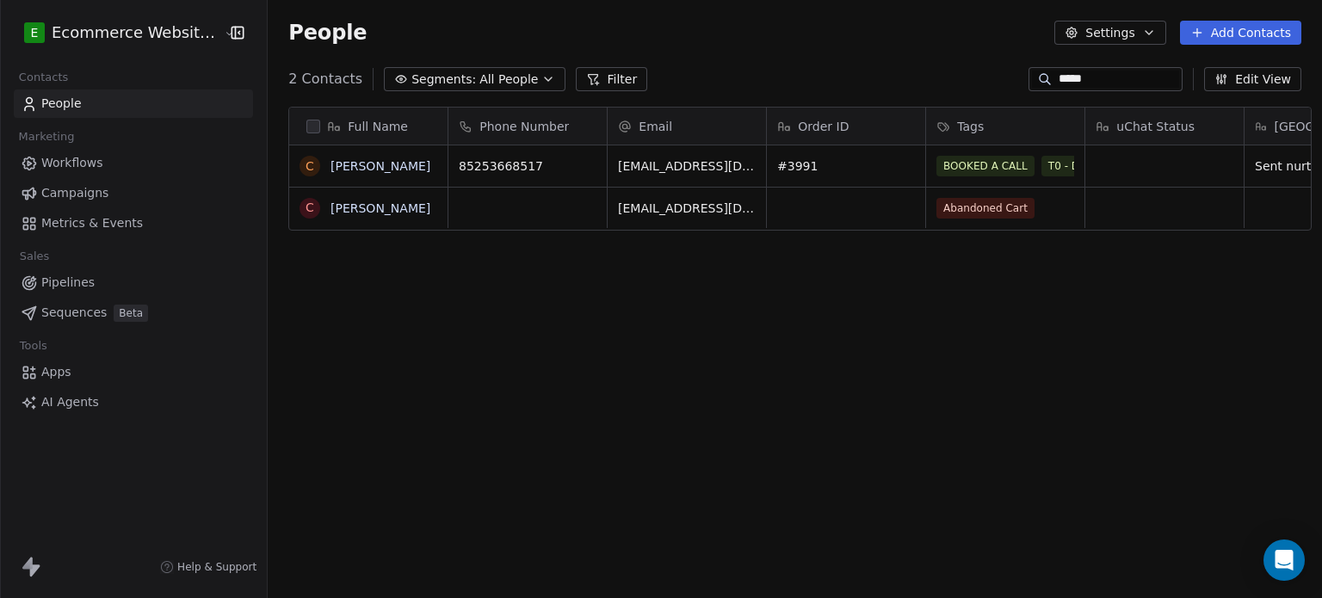
scroll to position [513, 1051]
